Goal: Information Seeking & Learning: Learn about a topic

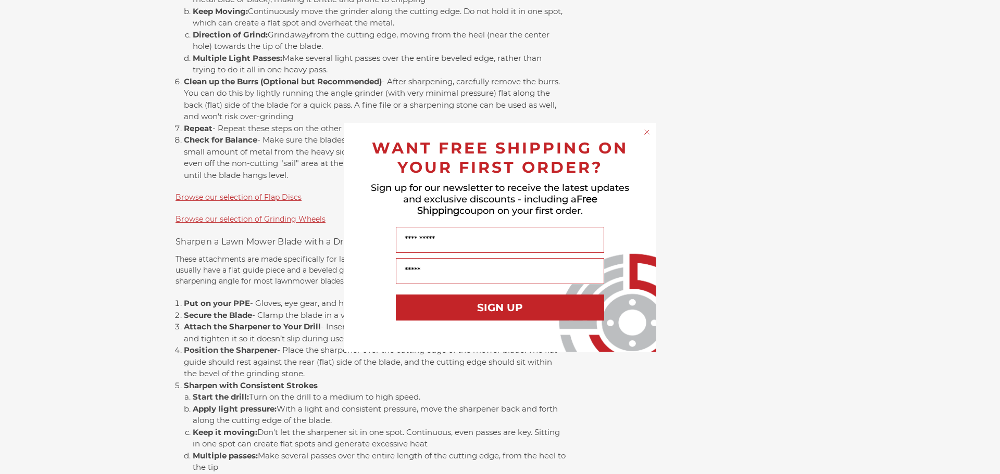
click at [646, 135] on circle "Close dialog" at bounding box center [647, 132] width 10 height 10
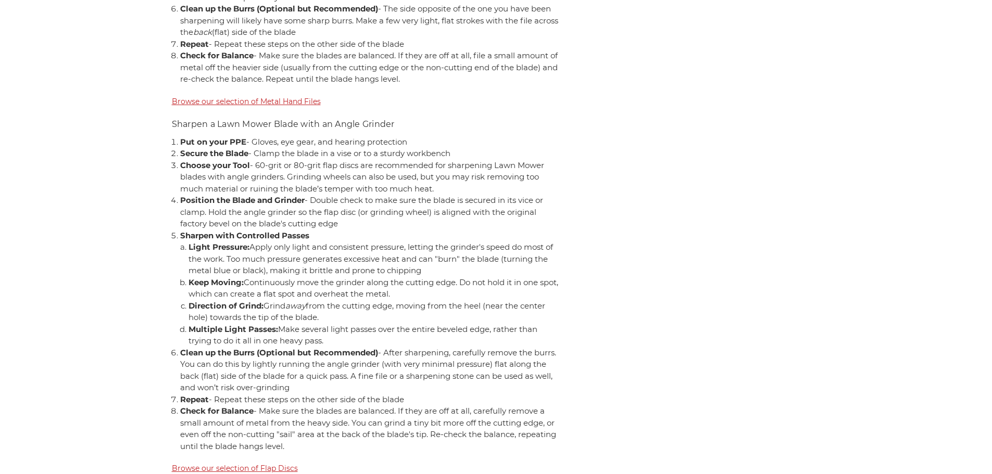
scroll to position [1874, 0]
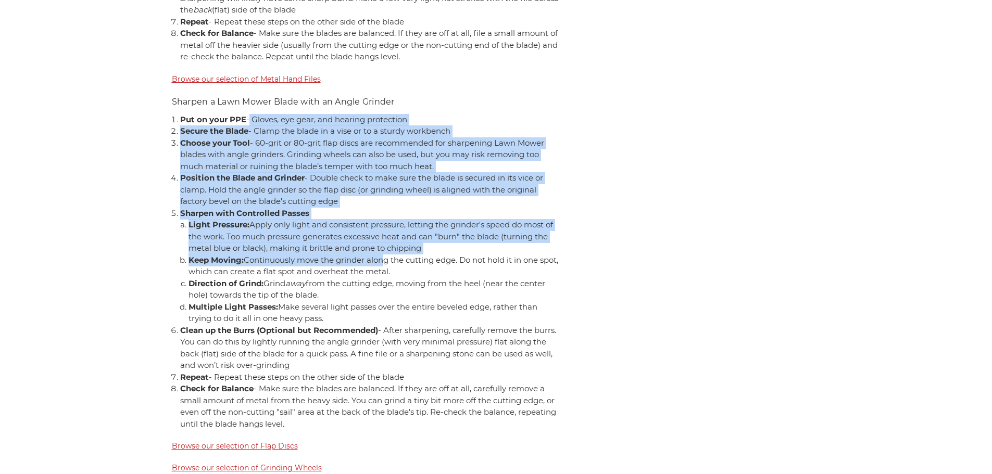
drag, startPoint x: 248, startPoint y: 123, endPoint x: 384, endPoint y: 254, distance: 188.9
click at [384, 254] on ol "Put on your PPE - Gloves, eye gear, and hearing protection Secure the Blade - C…" at bounding box center [371, 272] width 382 height 317
click at [384, 255] on li "Keep Moving: Continuously move the grinder along the cutting edge. Do not hold …" at bounding box center [374, 266] width 373 height 23
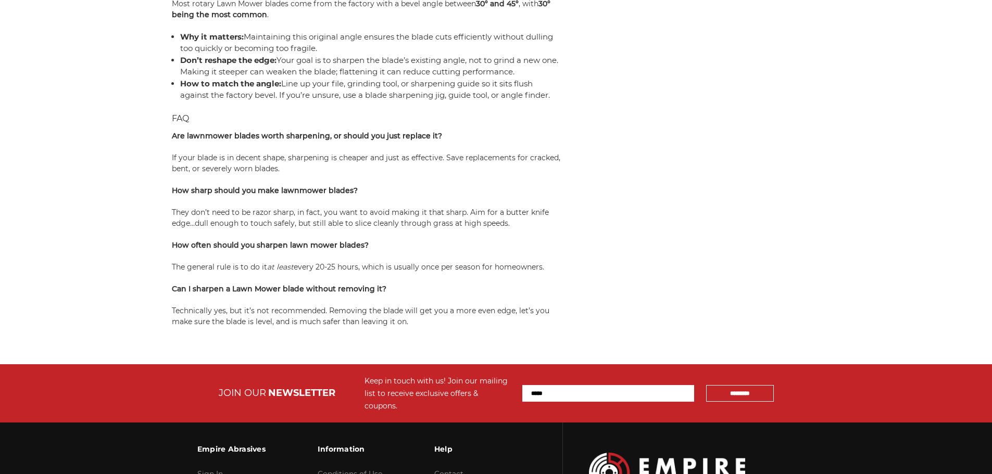
scroll to position [3957, 0]
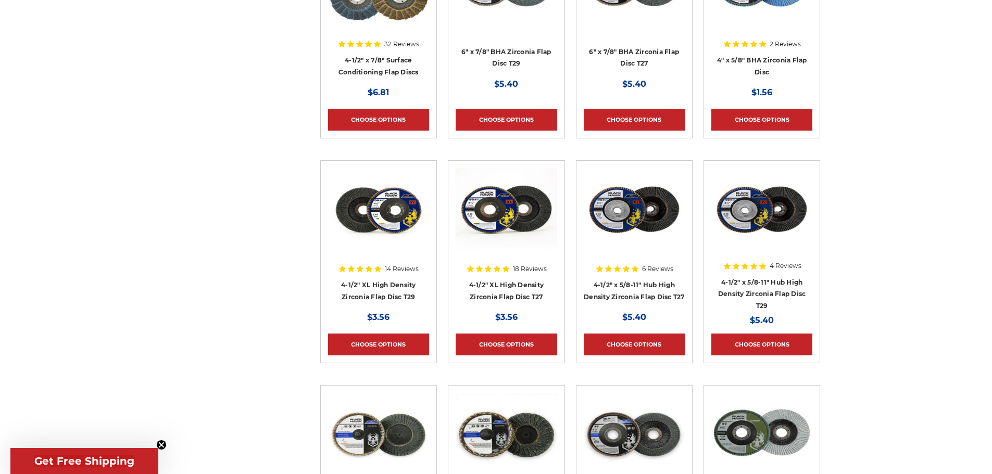
scroll to position [833, 0]
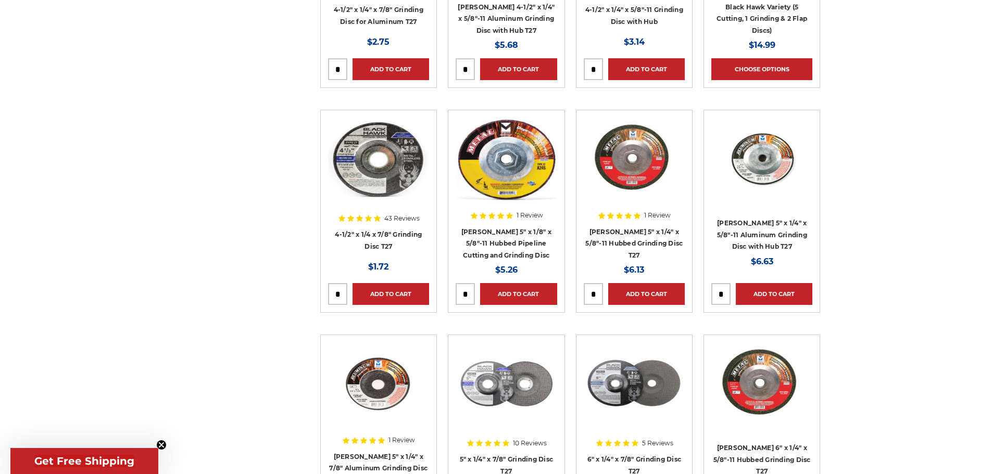
scroll to position [573, 0]
